Goal: Use online tool/utility: Utilize a website feature to perform a specific function

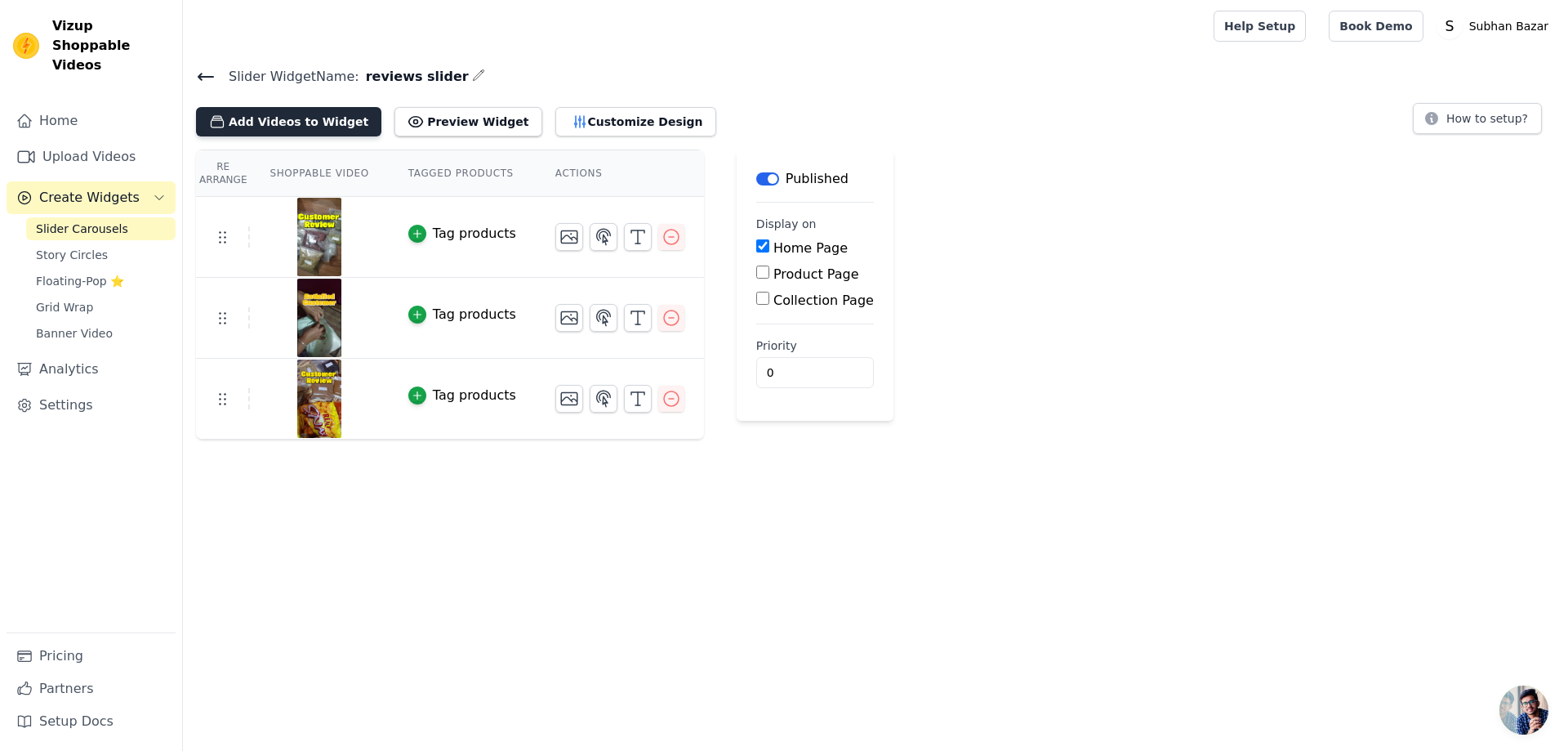
click at [313, 127] on button "Add Videos to Widget" at bounding box center [289, 121] width 185 height 29
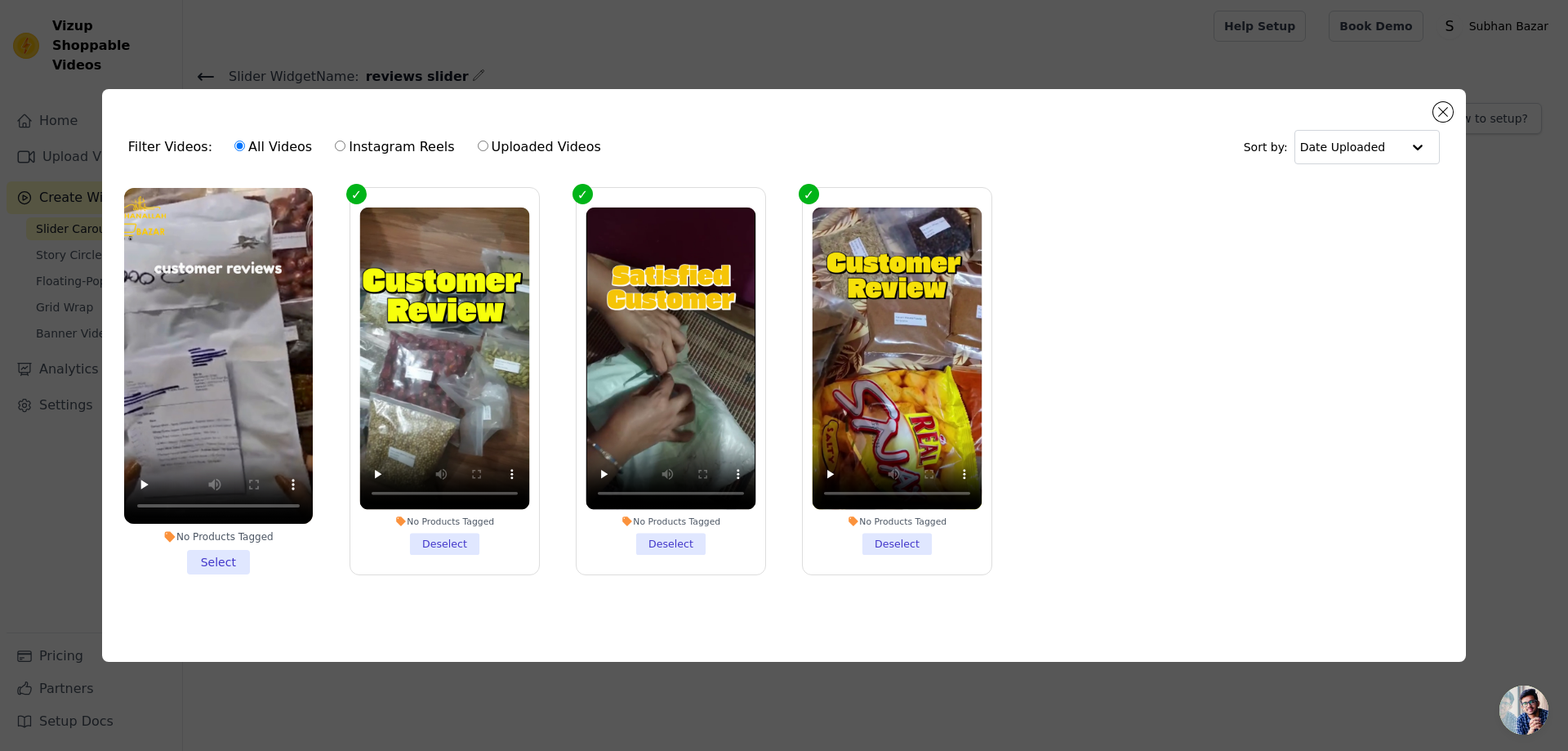
click at [215, 566] on li "No Products Tagged Select" at bounding box center [218, 380] width 188 height 386
click at [0, 0] on input "No Products Tagged Select" at bounding box center [0, 0] width 0 height 0
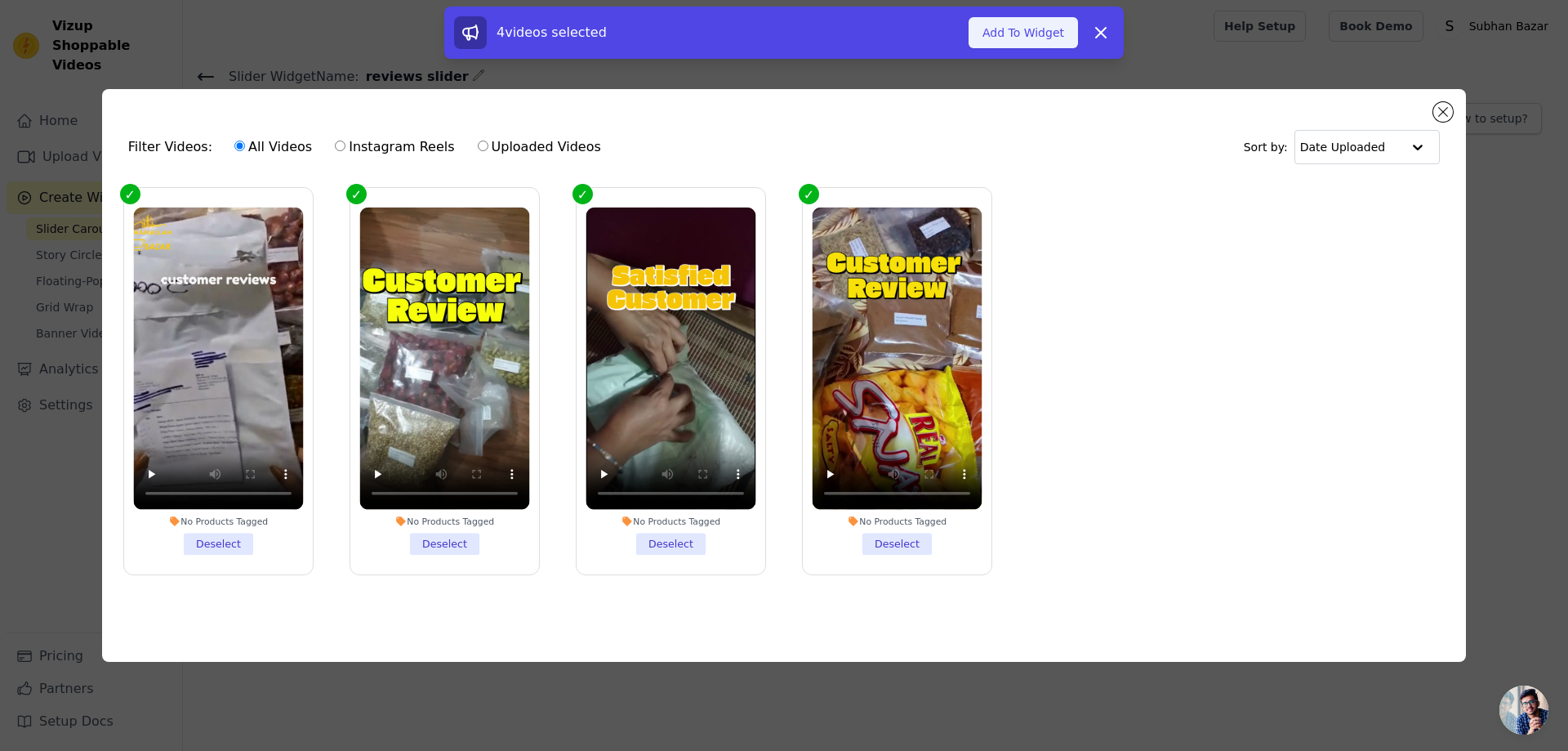
click at [1059, 35] on button "Add To Widget" at bounding box center [1023, 32] width 110 height 31
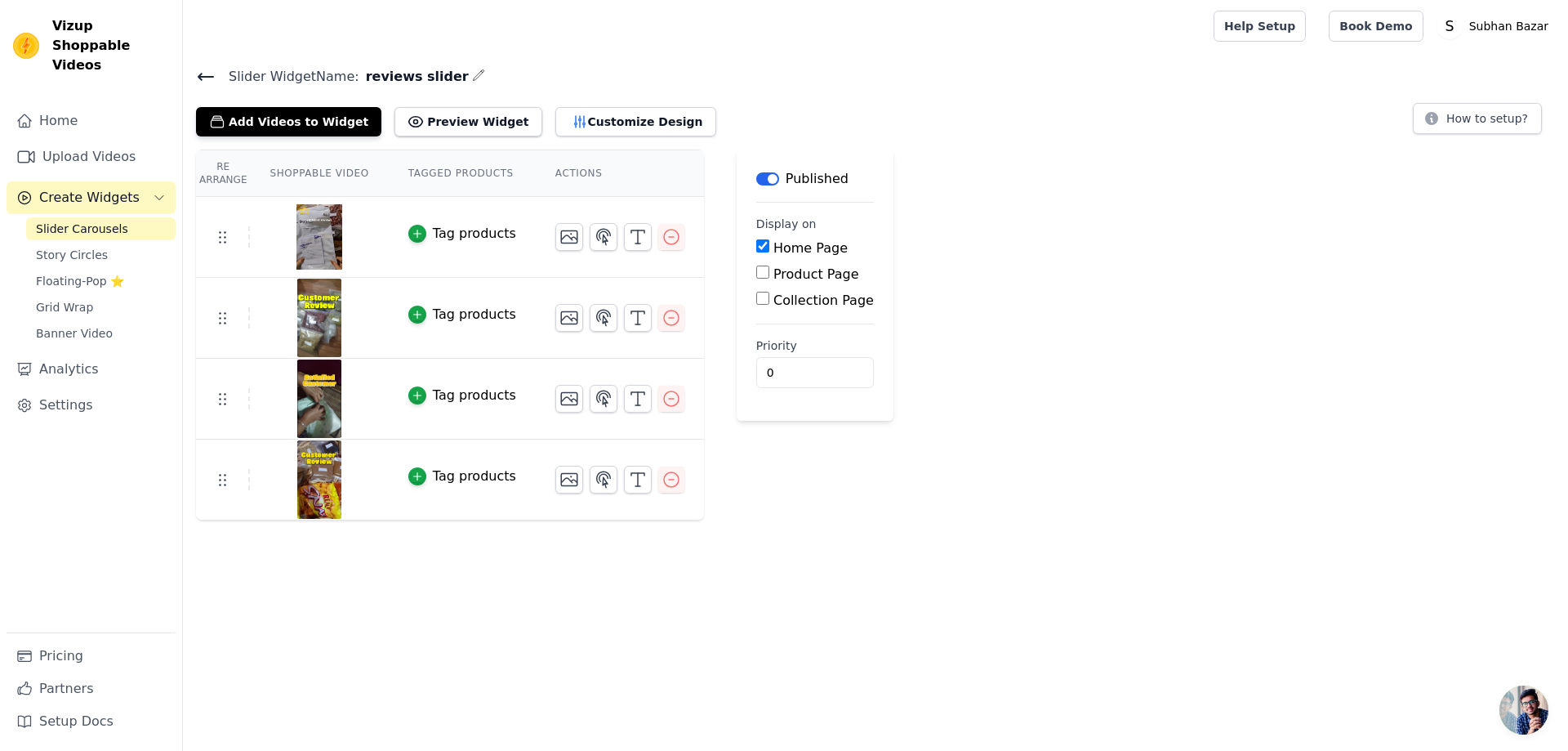
click at [203, 78] on icon at bounding box center [206, 77] width 20 height 20
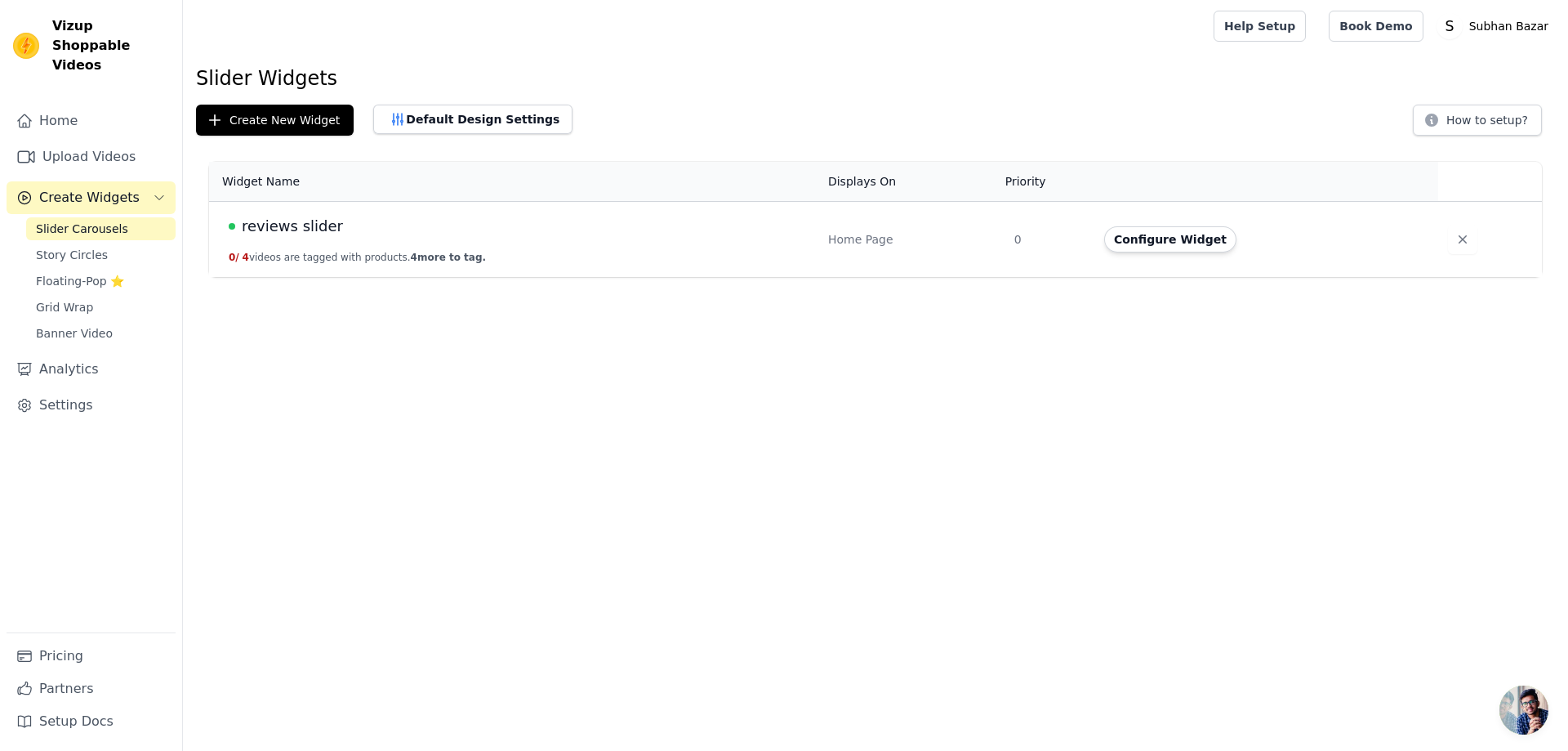
click at [1530, 717] on span "Open chat" at bounding box center [1523, 709] width 49 height 49
click at [1524, 277] on html "Vizup Shoppable Videos Home Upload Videos Create Widgets Slider Carousels Story…" at bounding box center [784, 139] width 1568 height 277
click at [1525, 692] on span "Open chat" at bounding box center [1523, 709] width 49 height 49
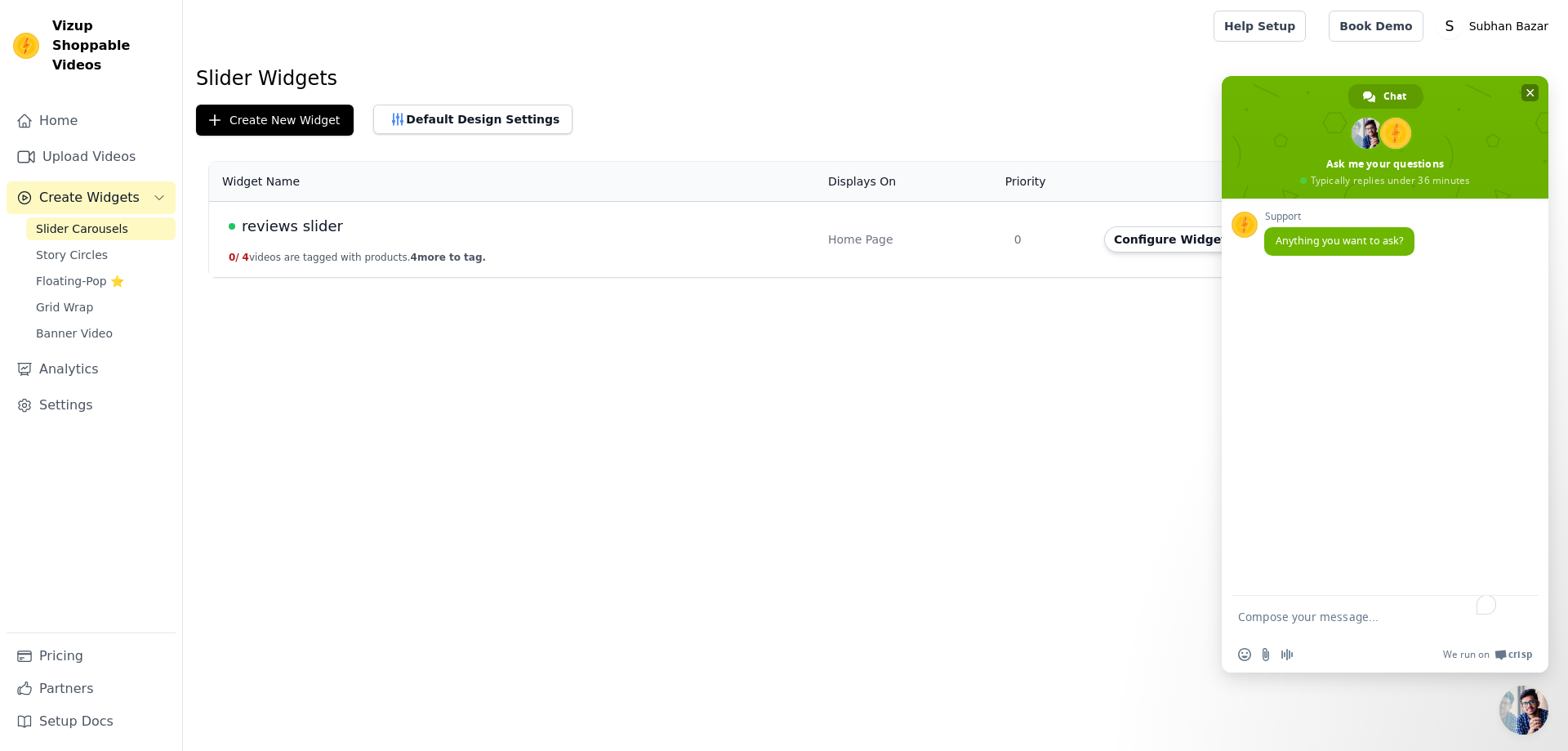
click at [1530, 91] on span "Close chat" at bounding box center [1530, 93] width 8 height 11
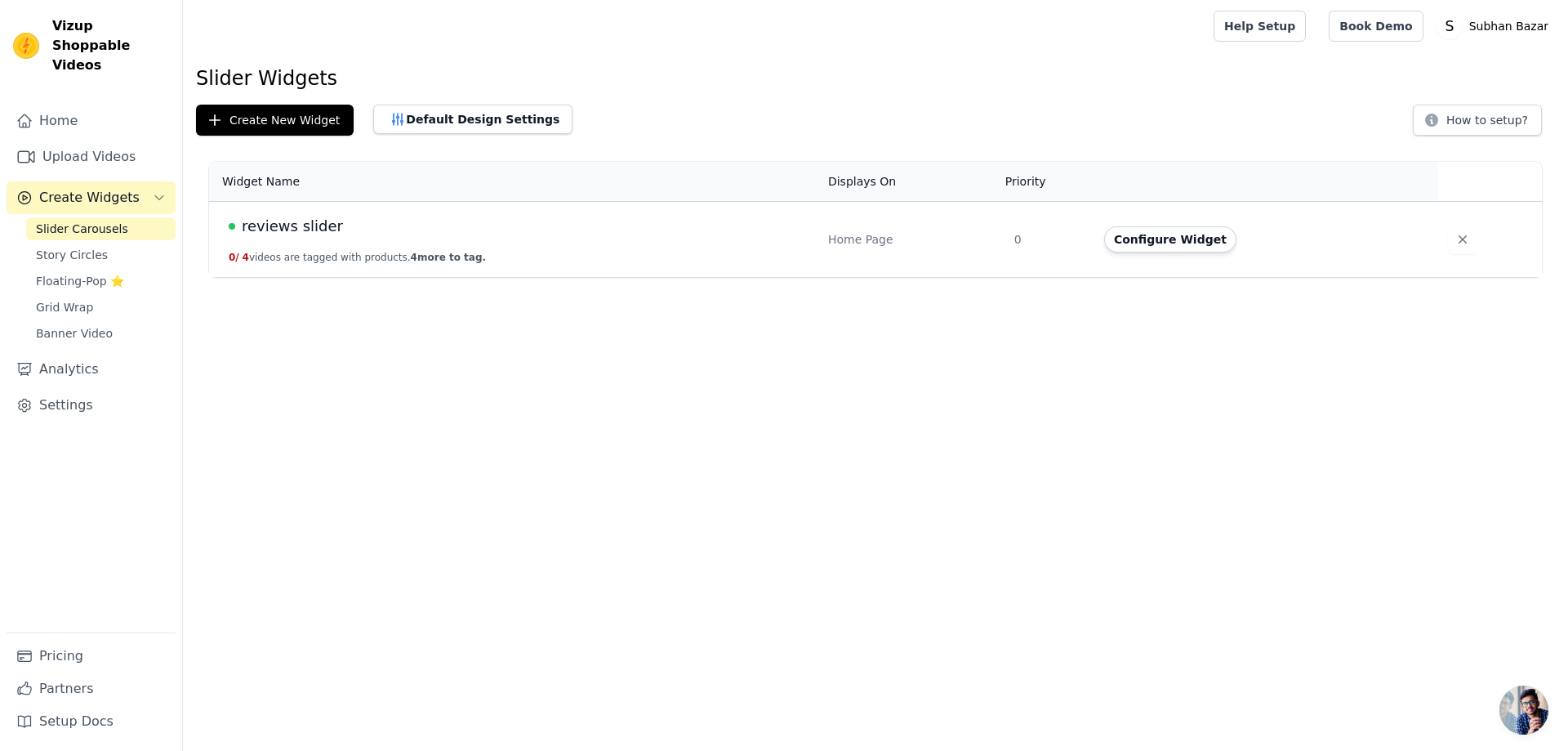
click at [423, 277] on html "Vizup Shoppable Videos Home Upload Videos Create Widgets Slider Carousels Story…" at bounding box center [784, 139] width 1568 height 277
